Goal: Information Seeking & Learning: Learn about a topic

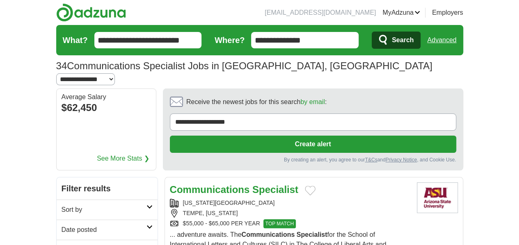
drag, startPoint x: 0, startPoint y: 0, endPoint x: 0, endPoint y: 25, distance: 25.4
click at [56, 14] on img at bounding box center [91, 12] width 70 height 18
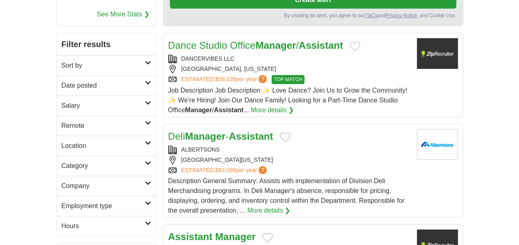
scroll to position [164, 0]
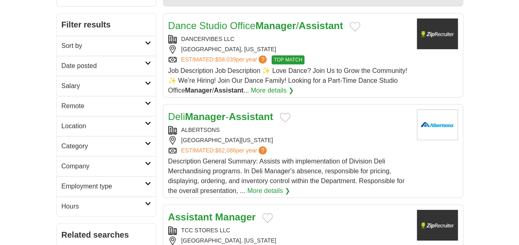
click at [81, 121] on h2 "Location" at bounding box center [102, 126] width 83 height 10
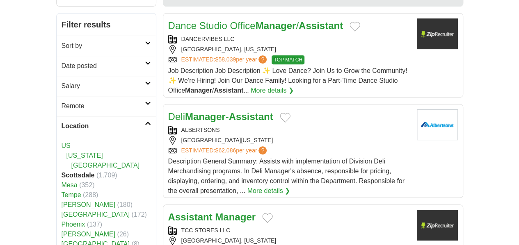
click at [89, 121] on h2 "Location" at bounding box center [102, 126] width 83 height 10
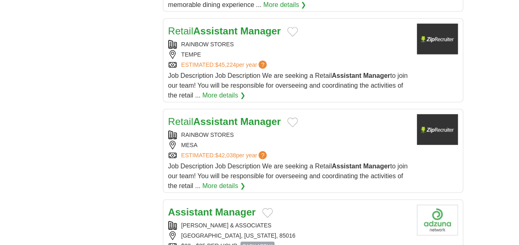
scroll to position [943, 0]
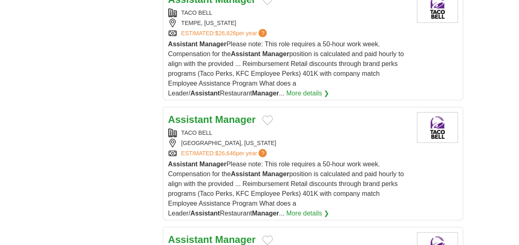
scroll to position [1066, 0]
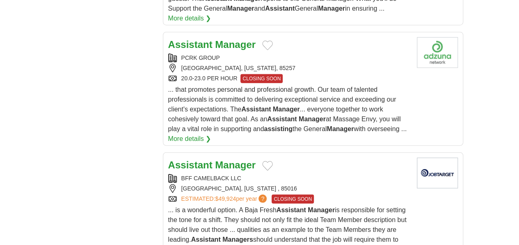
scroll to position [1066, 0]
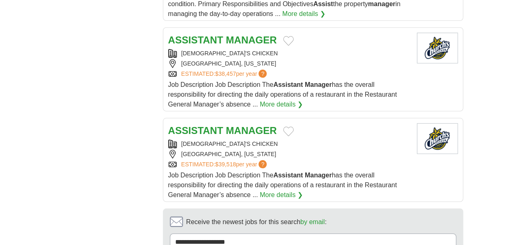
scroll to position [1148, 0]
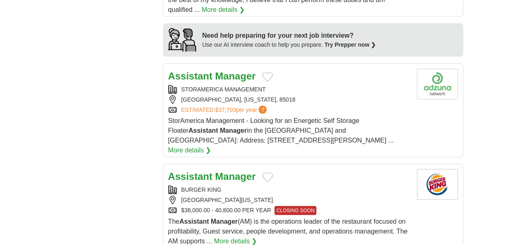
scroll to position [861, 0]
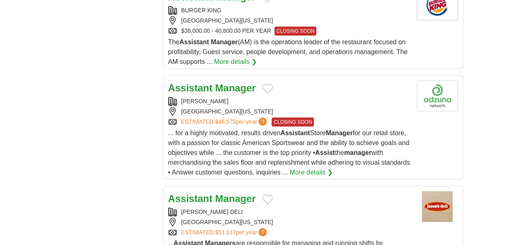
scroll to position [1066, 0]
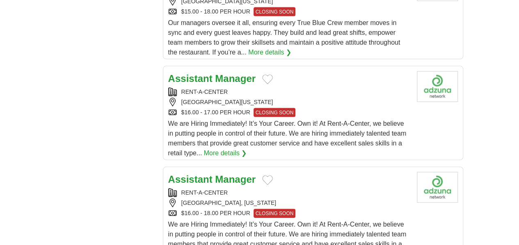
scroll to position [984, 0]
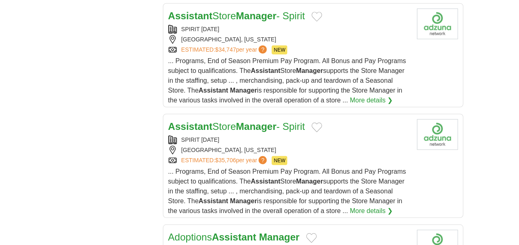
scroll to position [1066, 0]
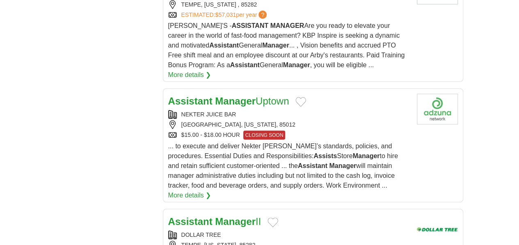
scroll to position [1107, 0]
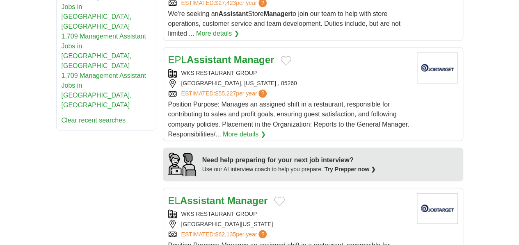
scroll to position [574, 0]
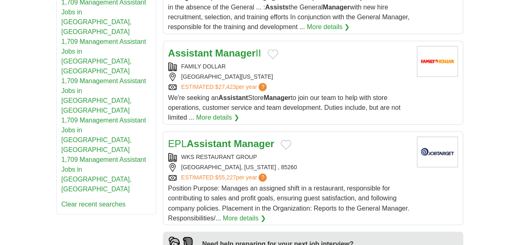
click at [234, 138] on strong "Manager" at bounding box center [254, 143] width 41 height 11
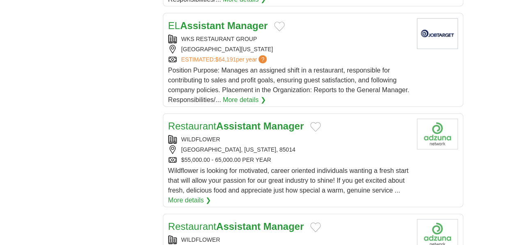
scroll to position [943, 0]
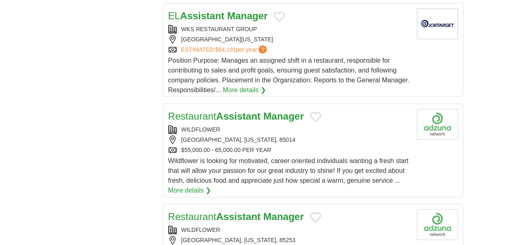
click at [285, 236] on div "SCOTTSDALE, ARIZONA, 85253" at bounding box center [289, 240] width 242 height 9
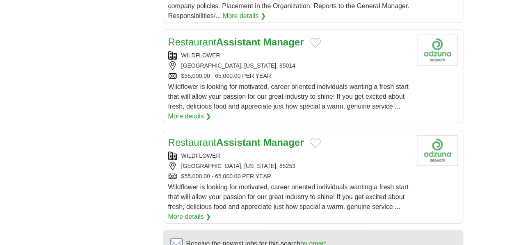
scroll to position [1025, 0]
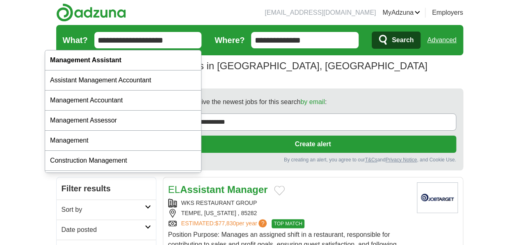
drag, startPoint x: 143, startPoint y: 42, endPoint x: 18, endPoint y: 41, distance: 125.4
click at [56, 41] on form "**********" at bounding box center [259, 40] width 407 height 30
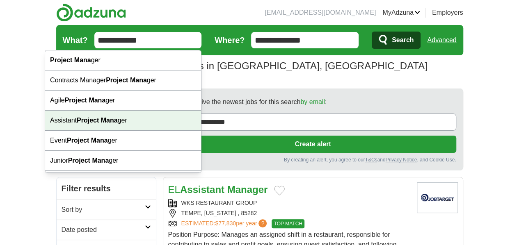
click at [72, 125] on div "Assistant Project Mana ger" at bounding box center [123, 121] width 156 height 20
type input "**********"
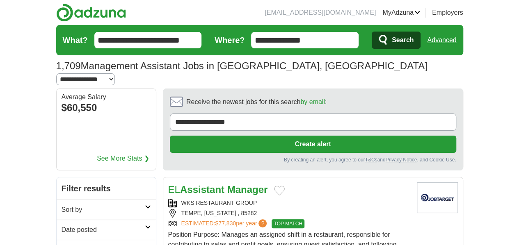
click at [413, 44] on span "Search" at bounding box center [402, 40] width 22 height 16
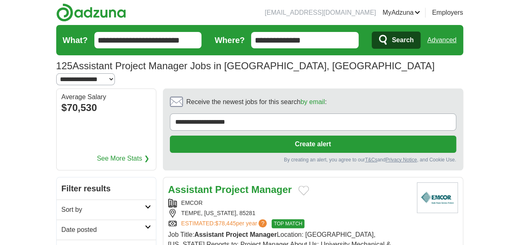
click at [115, 73] on select "**********" at bounding box center [85, 79] width 59 height 12
select select "*"
click at [115, 73] on select "**********" at bounding box center [85, 79] width 59 height 12
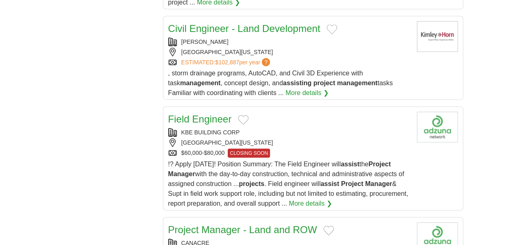
scroll to position [984, 0]
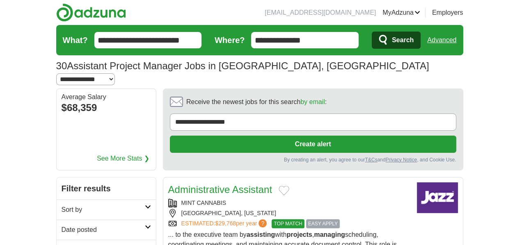
click at [214, 199] on div "MINT CANNABIS" at bounding box center [289, 203] width 242 height 9
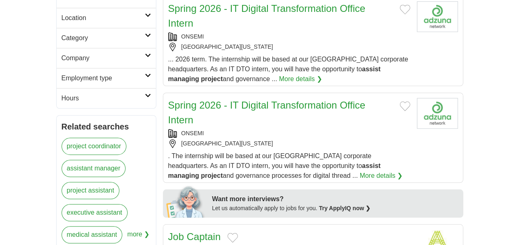
scroll to position [287, 0]
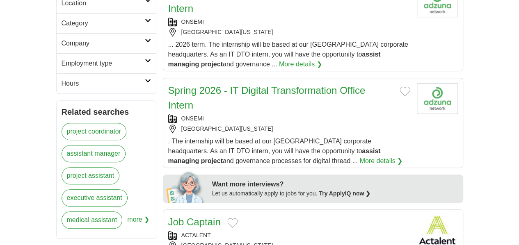
click at [312, 241] on div "[GEOGRAPHIC_DATA][US_STATE]" at bounding box center [289, 245] width 242 height 9
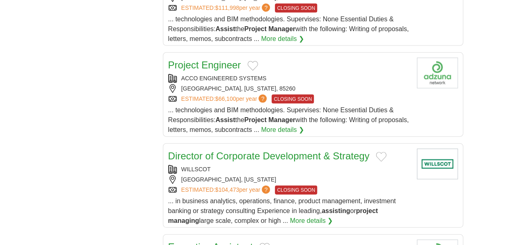
scroll to position [861, 0]
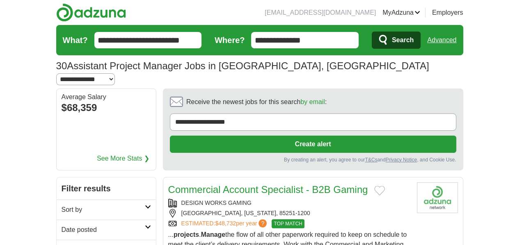
click at [303, 199] on div "DESIGN WORKS GAMING" at bounding box center [289, 203] width 242 height 9
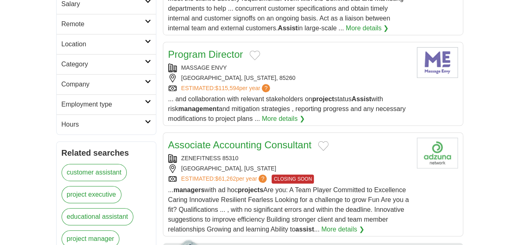
scroll to position [287, 0]
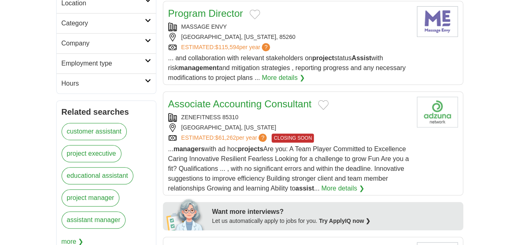
click at [337, 146] on span "... managers with ad hoc projects Are you: A Team Player Committed to Excellenc…" at bounding box center [288, 169] width 241 height 46
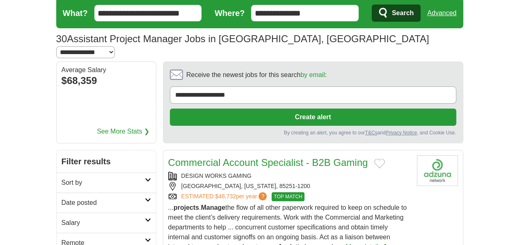
scroll to position [0, 0]
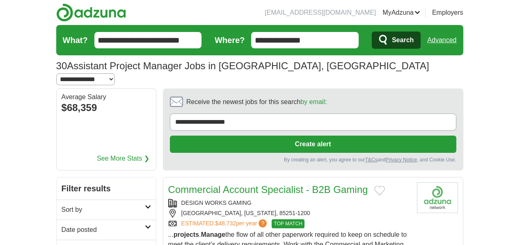
click at [156, 37] on input "**********" at bounding box center [147, 40] width 107 height 16
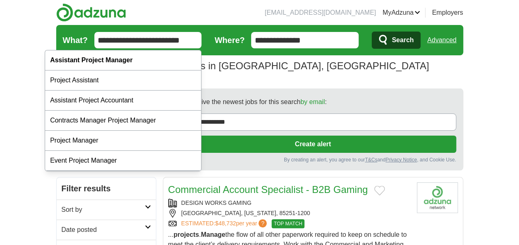
drag, startPoint x: 156, startPoint y: 37, endPoint x: 18, endPoint y: 40, distance: 138.2
click at [56, 40] on form "**********" at bounding box center [259, 40] width 407 height 30
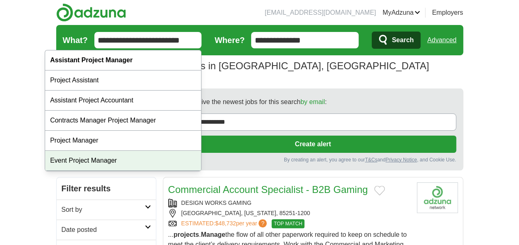
click at [122, 156] on div "Event Project Manager" at bounding box center [123, 161] width 156 height 20
type input "**********"
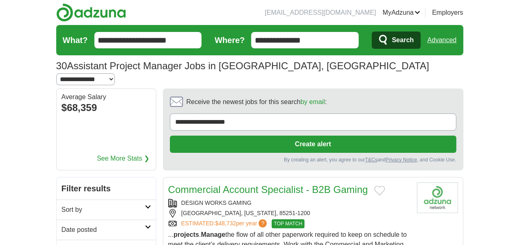
click at [413, 44] on span "Search" at bounding box center [402, 40] width 22 height 16
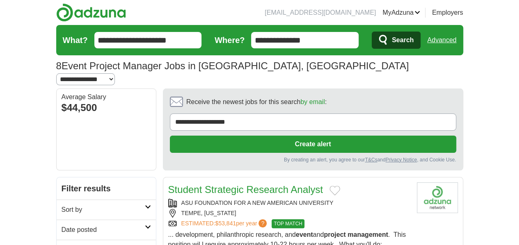
click at [115, 73] on select "**********" at bounding box center [85, 79] width 59 height 12
click at [361, 64] on div "**********" at bounding box center [259, 72] width 407 height 27
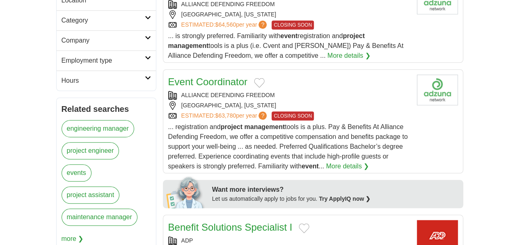
scroll to position [246, 0]
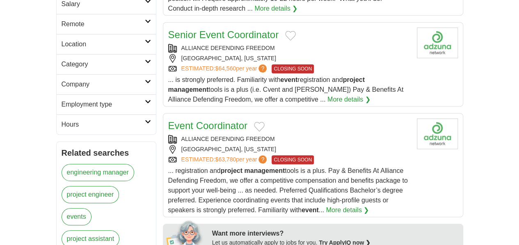
click at [319, 167] on span "... registration and project management tools is a plus. Pay & Benefits At Alli…" at bounding box center [287, 190] width 239 height 46
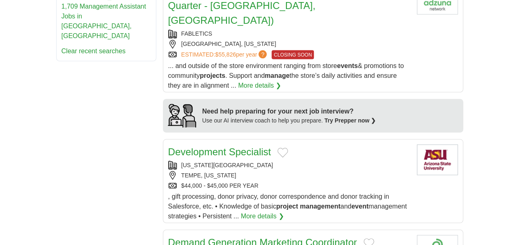
scroll to position [738, 0]
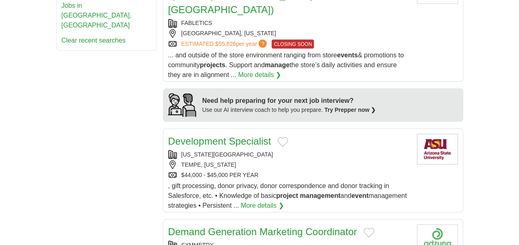
click at [241, 226] on link "Demand Generation Marketing Coordinator" at bounding box center [262, 231] width 189 height 11
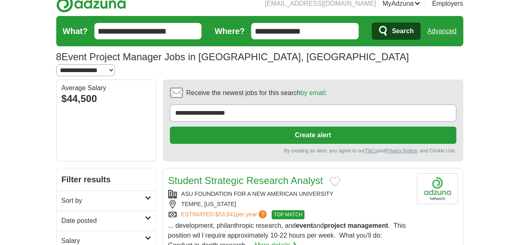
scroll to position [0, 0]
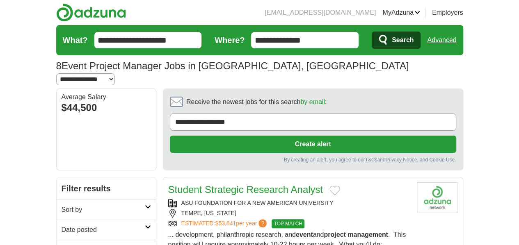
click at [151, 39] on input "**********" at bounding box center [147, 40] width 107 height 16
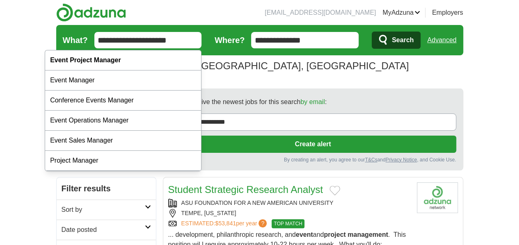
drag, startPoint x: 151, startPoint y: 39, endPoint x: 27, endPoint y: 37, distance: 124.2
click at [56, 37] on form "**********" at bounding box center [259, 40] width 407 height 30
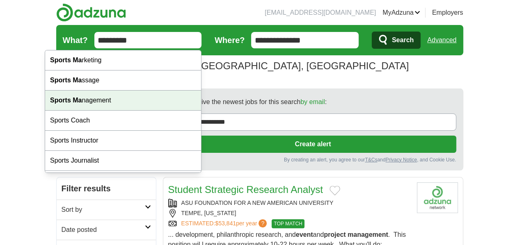
click at [108, 100] on div "Sports Ma nagement" at bounding box center [123, 101] width 156 height 20
type input "**********"
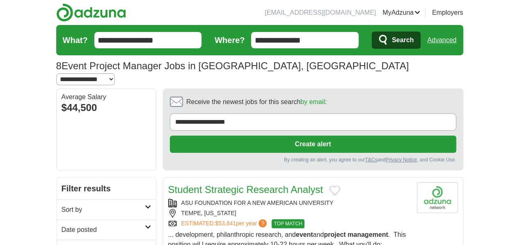
click at [413, 41] on span "Search" at bounding box center [402, 40] width 22 height 16
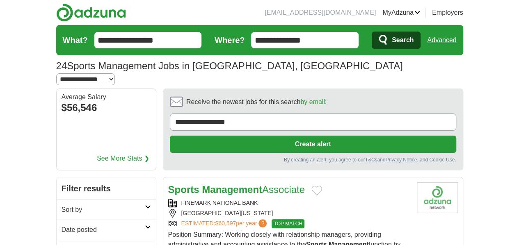
click at [288, 209] on div "[GEOGRAPHIC_DATA][US_STATE]" at bounding box center [289, 213] width 242 height 9
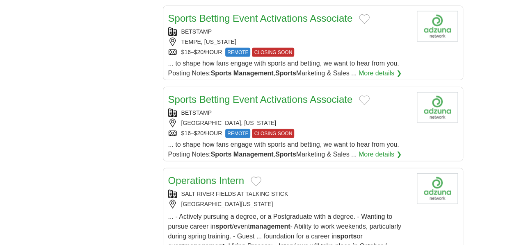
scroll to position [943, 0]
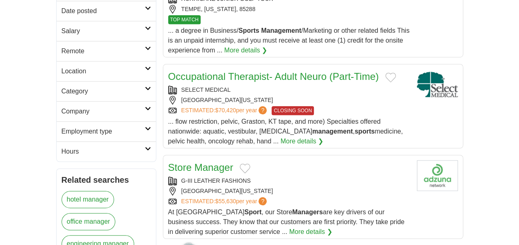
scroll to position [246, 0]
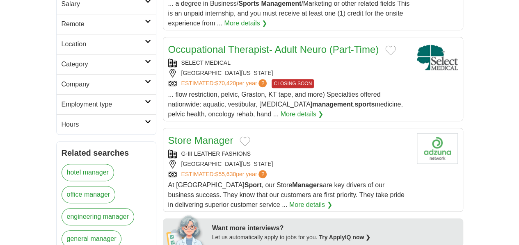
click at [275, 150] on div "G-III LEATHER FASHIONS SCOTTSDALE, ARIZONA, 85254 ESTIMATED: $55,630 per year ?" at bounding box center [289, 164] width 242 height 29
click at [305, 170] on div "ESTIMATED: $55,630 per year ?" at bounding box center [289, 174] width 242 height 9
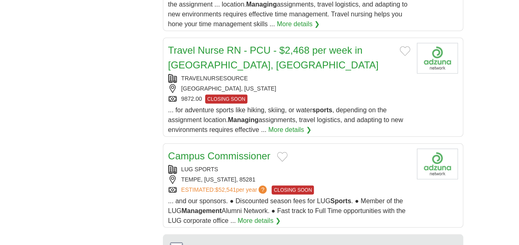
scroll to position [1025, 0]
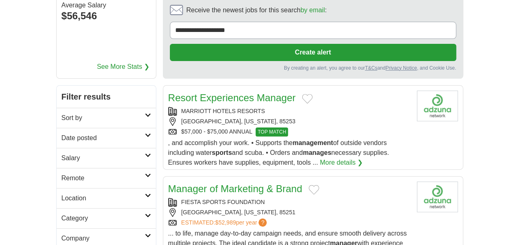
scroll to position [123, 0]
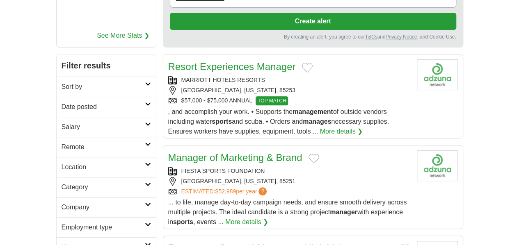
click at [316, 199] on span "... to life, manage day-to-day campaign needs, and ensure smooth delivery acros…" at bounding box center [287, 212] width 239 height 27
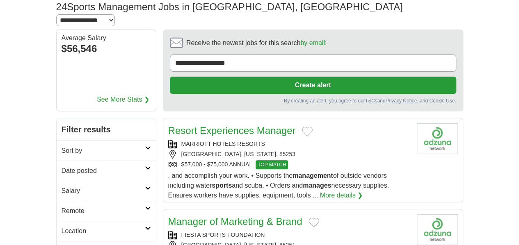
scroll to position [0, 0]
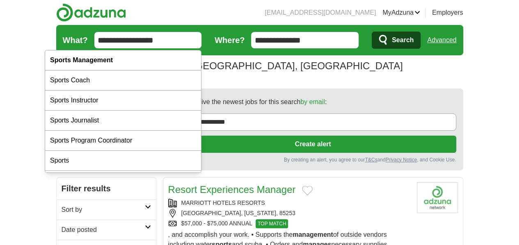
drag, startPoint x: 122, startPoint y: 38, endPoint x: 75, endPoint y: 41, distance: 47.2
click at [94, 41] on input "**********" at bounding box center [147, 40] width 107 height 16
type input "**********"
click at [371, 32] on button "Search" at bounding box center [395, 40] width 49 height 17
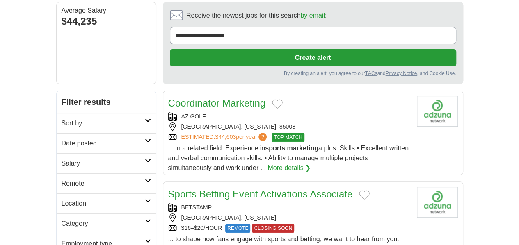
scroll to position [82, 0]
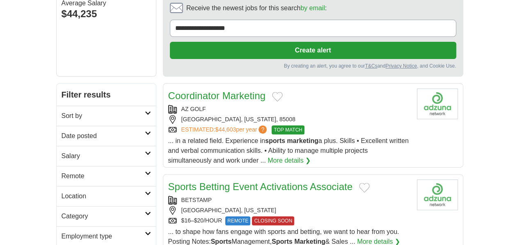
click at [348, 136] on div "... in a related field. Experience in sports marketing a plus. Skills • Excelle…" at bounding box center [289, 151] width 242 height 30
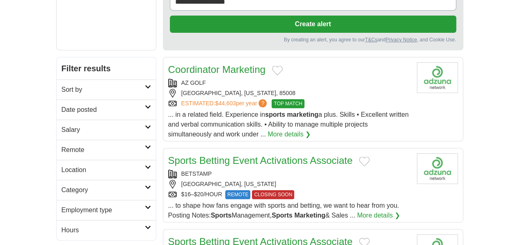
scroll to position [0, 0]
